Goal: Transaction & Acquisition: Download file/media

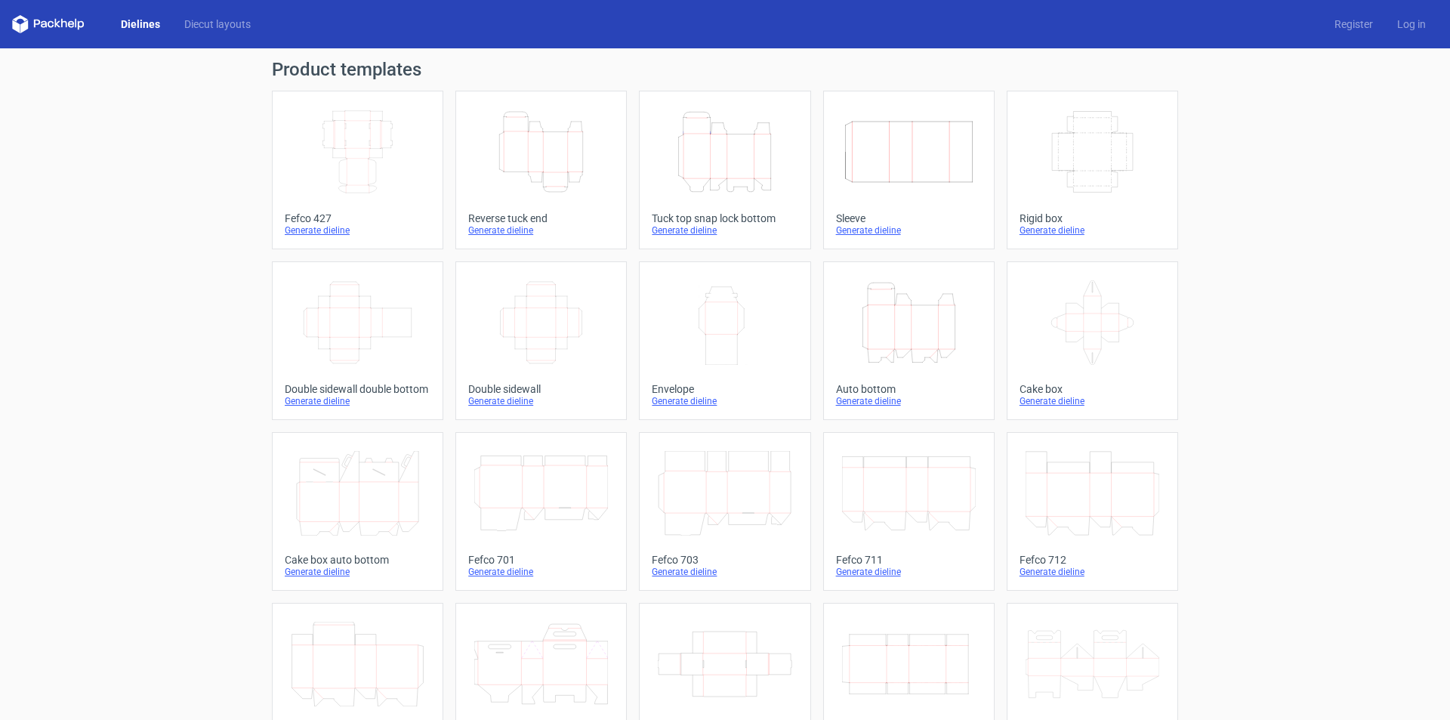
click at [504, 151] on line at bounding box center [504, 151] width 0 height 39
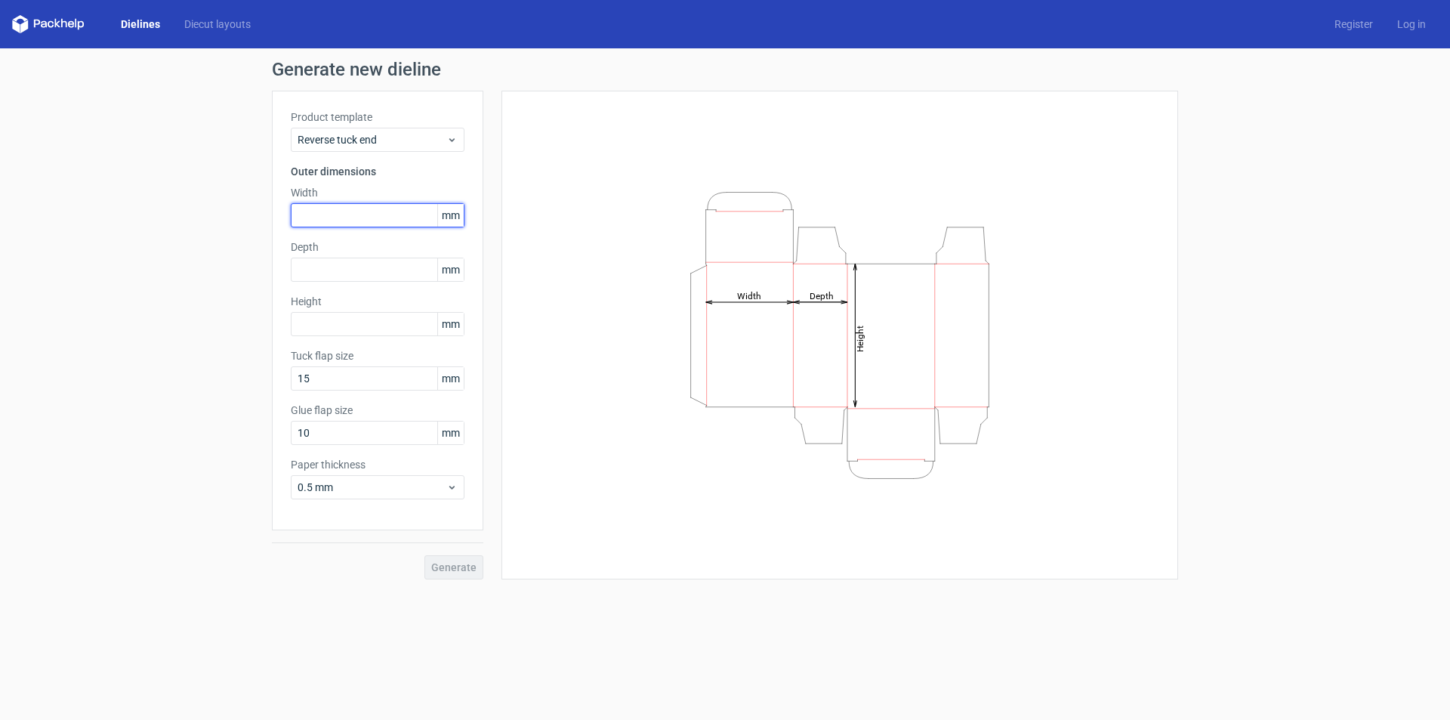
click at [353, 224] on input "text" at bounding box center [378, 215] width 174 height 24
type input "150"
click at [350, 266] on input "text" at bounding box center [378, 270] width 174 height 24
type input "90"
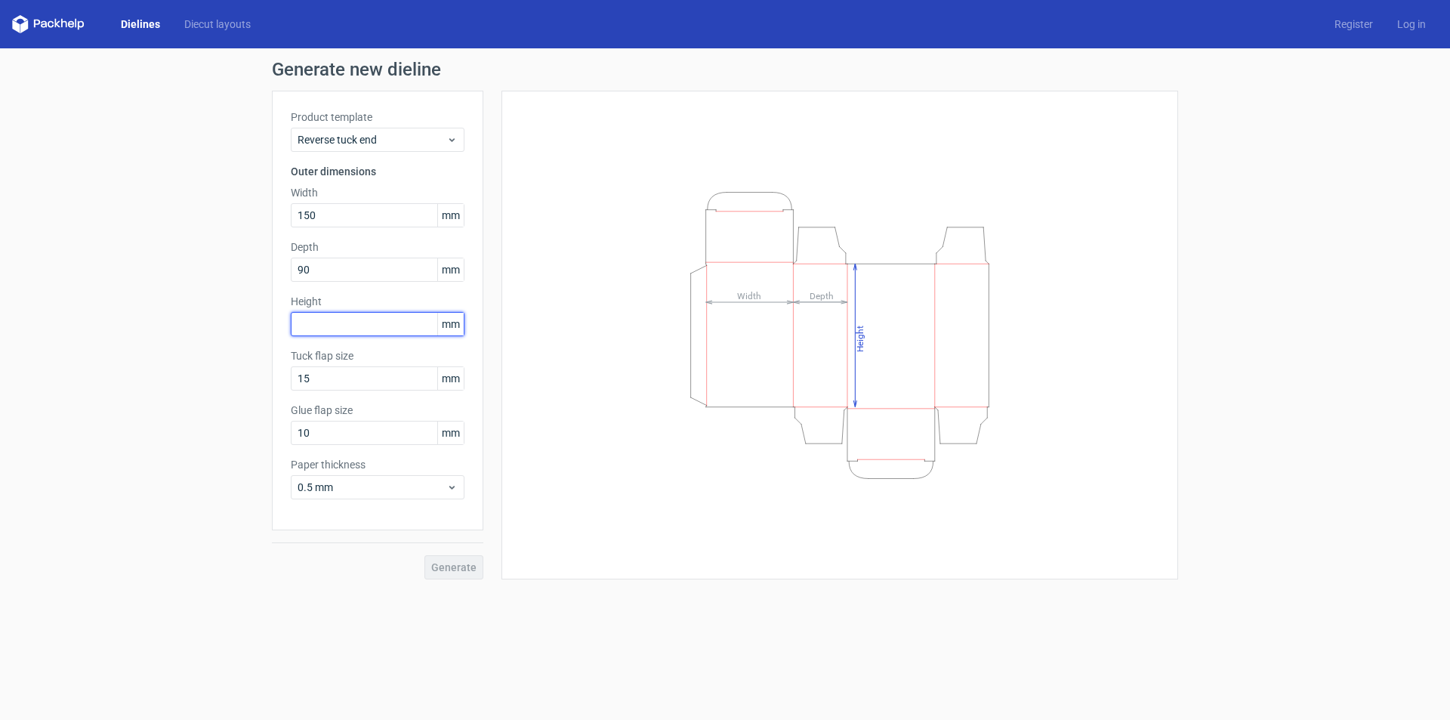
click at [336, 328] on input "text" at bounding box center [378, 324] width 174 height 24
type input "260"
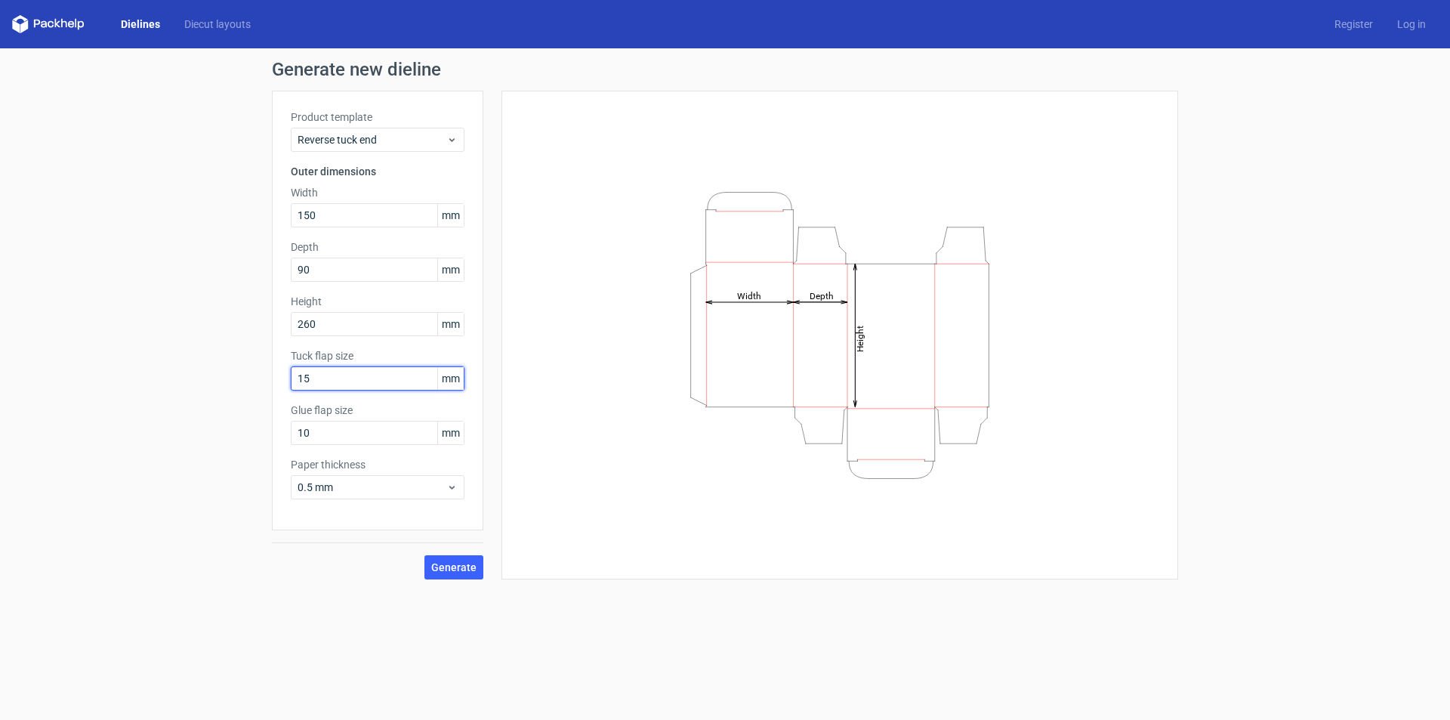
drag, startPoint x: 347, startPoint y: 378, endPoint x: 213, endPoint y: 376, distance: 134.4
click at [213, 376] on div "Generate new dieline Product template Reverse tuck end Outer dimensions Width 1…" at bounding box center [725, 319] width 1450 height 543
type input "20"
drag, startPoint x: 295, startPoint y: 434, endPoint x: 242, endPoint y: 431, distance: 52.9
click at [242, 431] on div "Generate new dieline Product template Reverse tuck end Outer dimensions Width 1…" at bounding box center [725, 319] width 1450 height 543
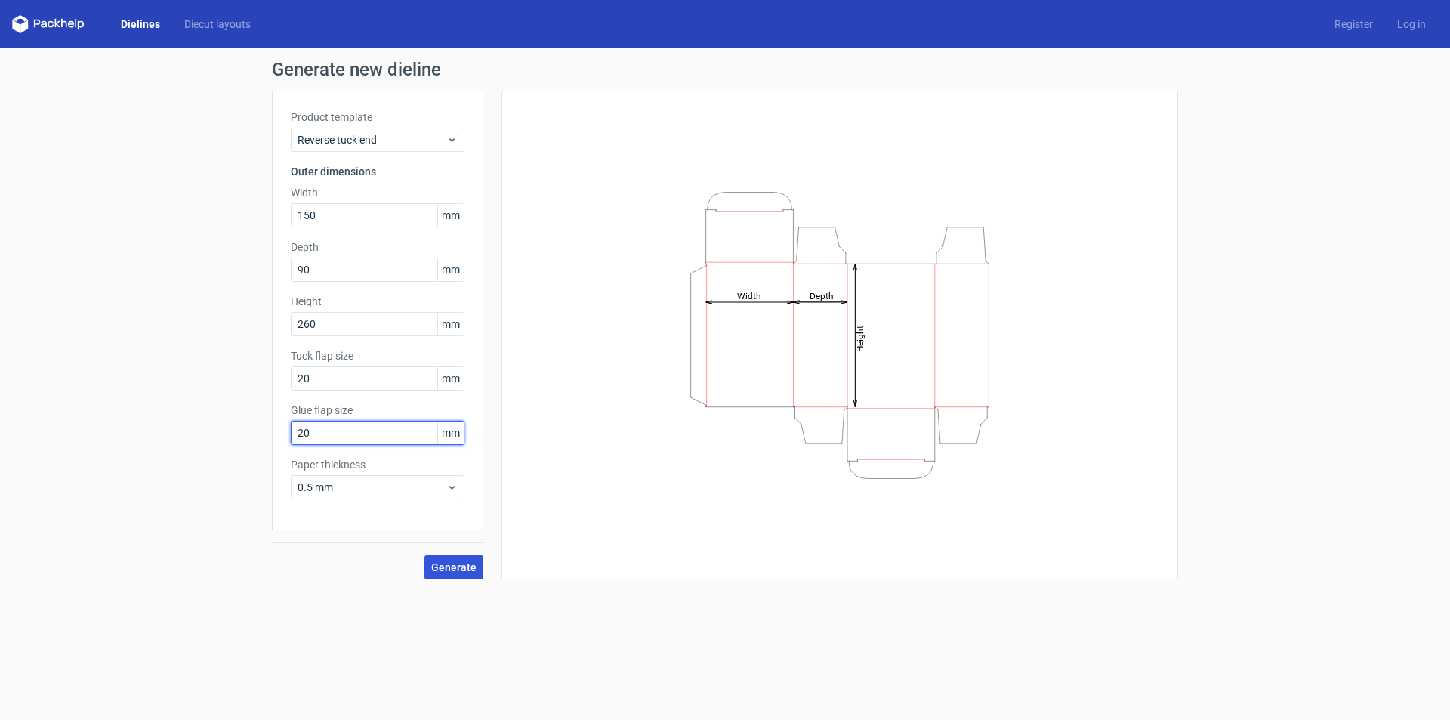
type input "20"
click at [458, 569] on span "Generate" at bounding box center [453, 567] width 45 height 11
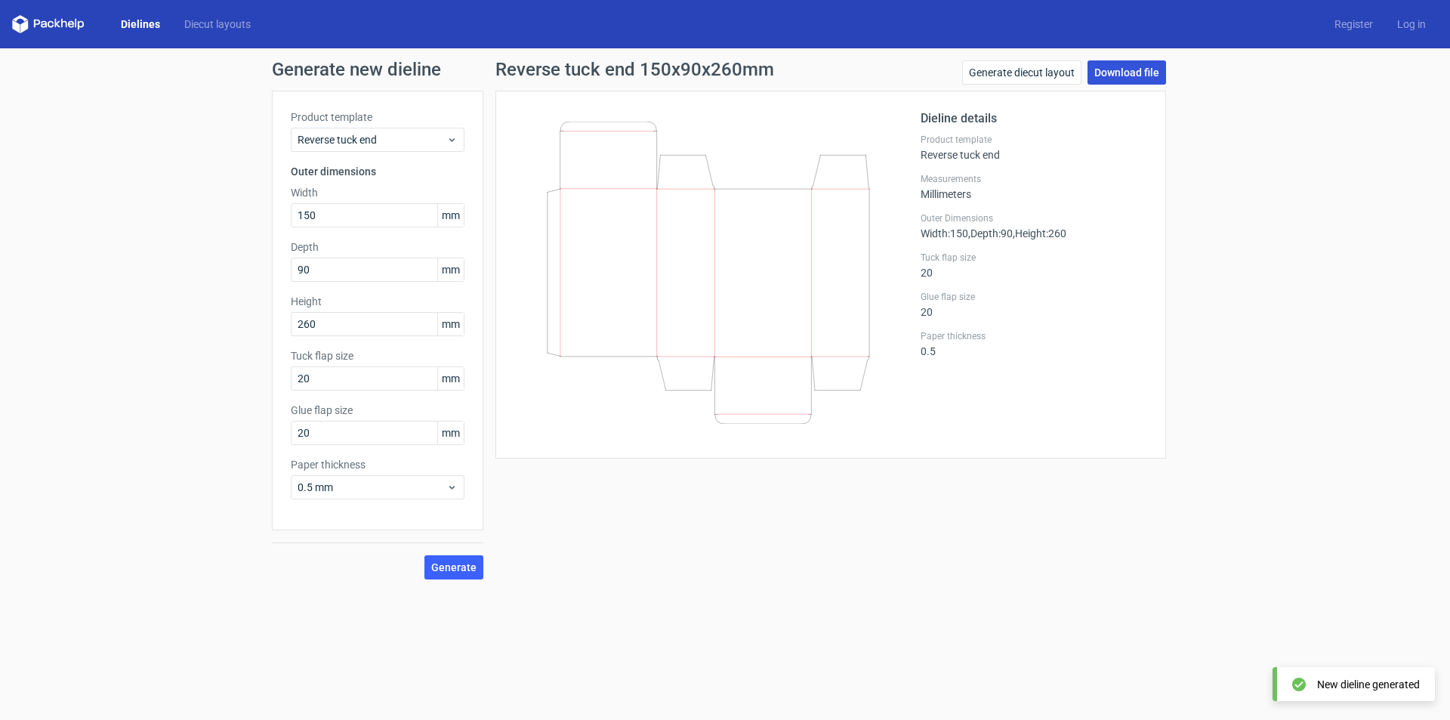
click at [1146, 70] on link "Download file" at bounding box center [1126, 72] width 79 height 24
